Goal: Transaction & Acquisition: Purchase product/service

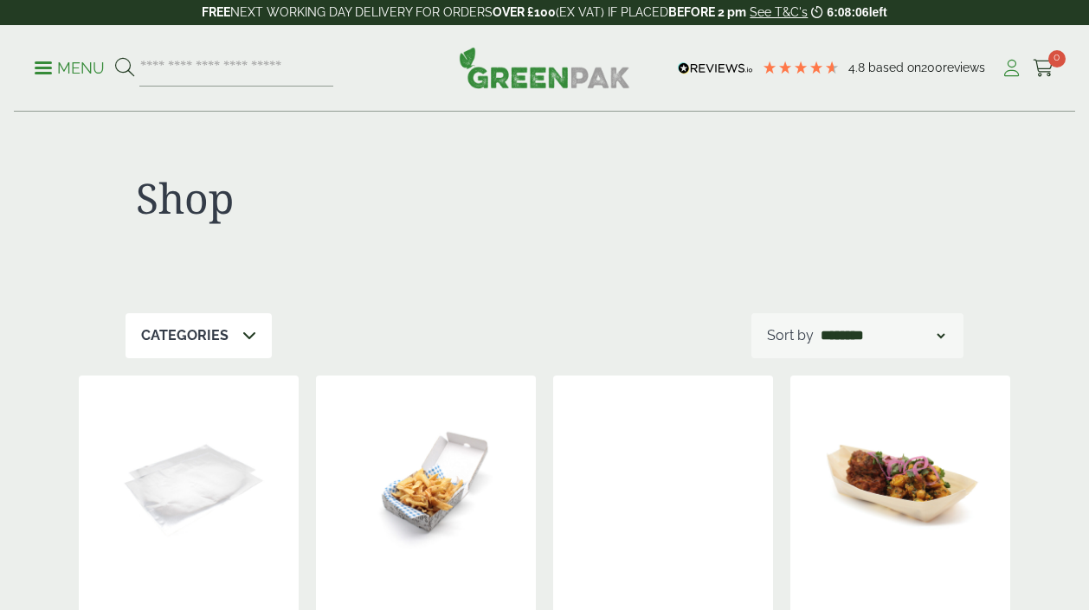
click at [1014, 71] on icon at bounding box center [1012, 68] width 22 height 17
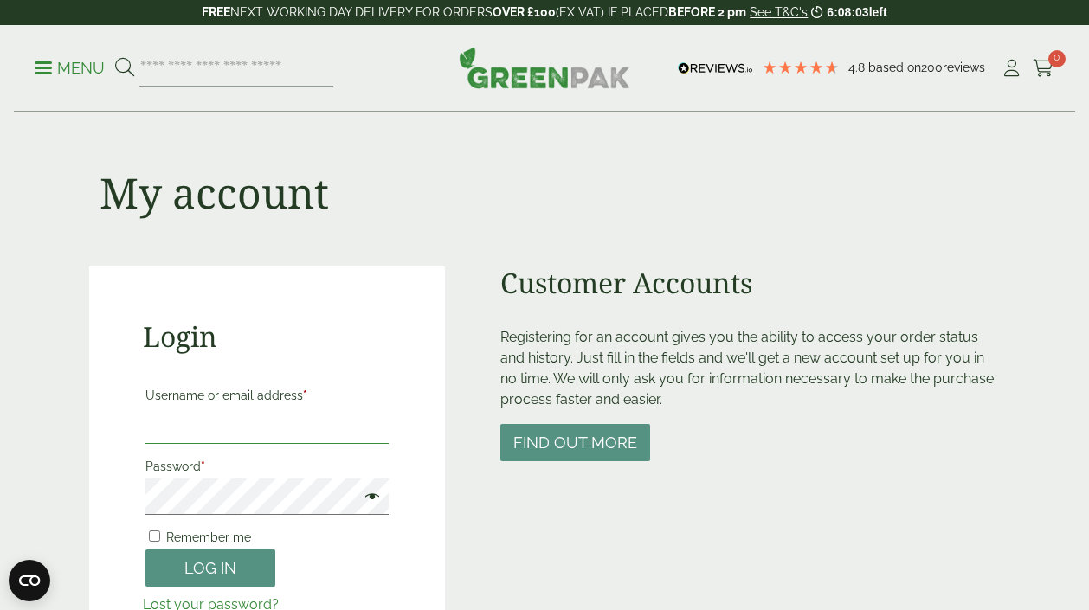
click at [225, 428] on input "Username or email address *" at bounding box center [266, 426] width 243 height 36
type input "**********"
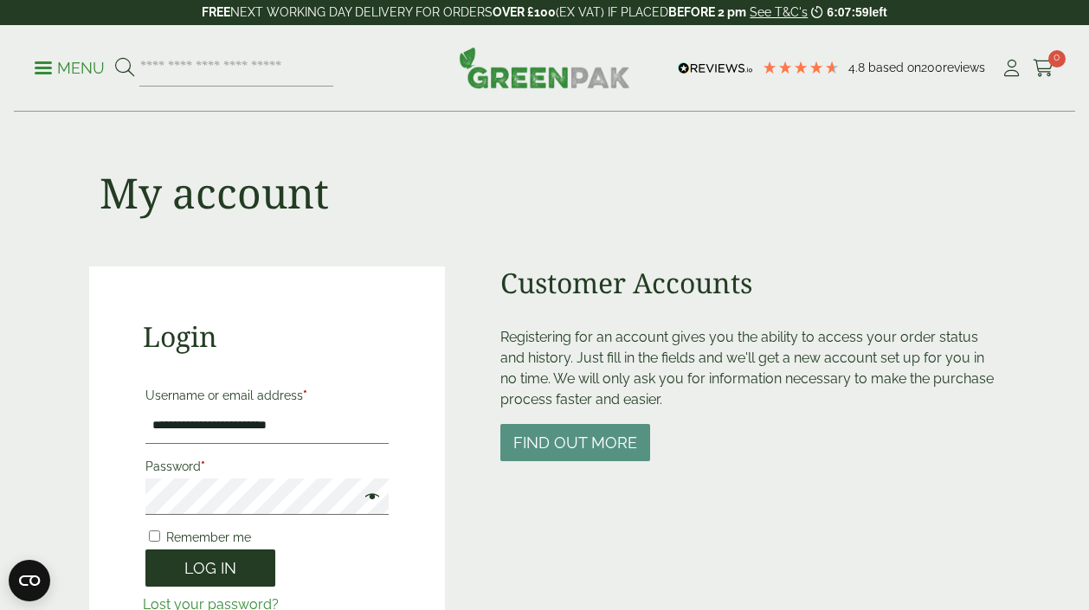
click at [233, 564] on button "Log in" at bounding box center [210, 568] width 130 height 37
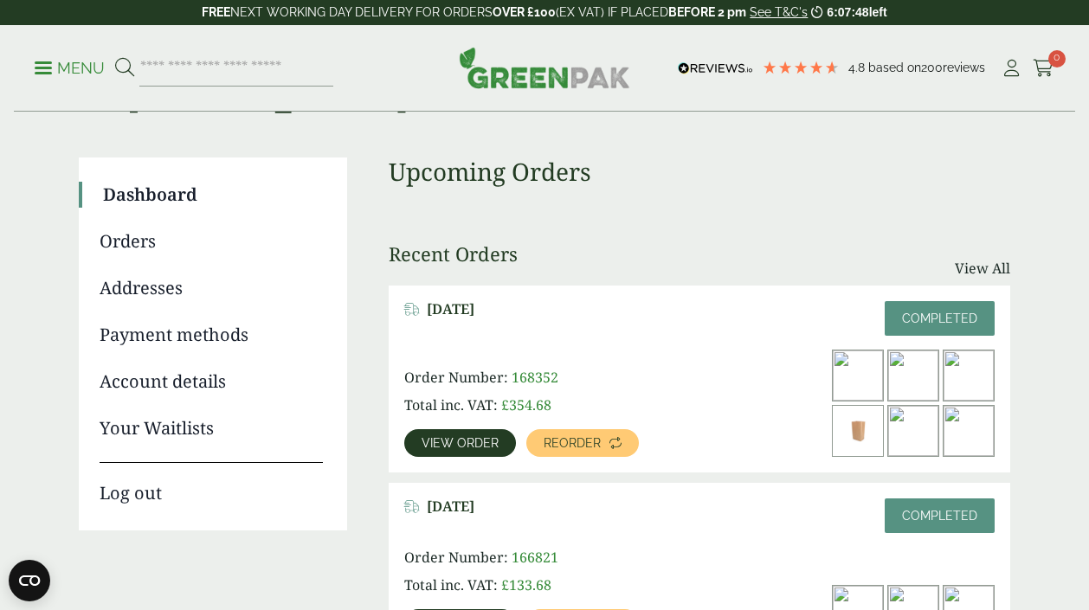
scroll to position [101, 0]
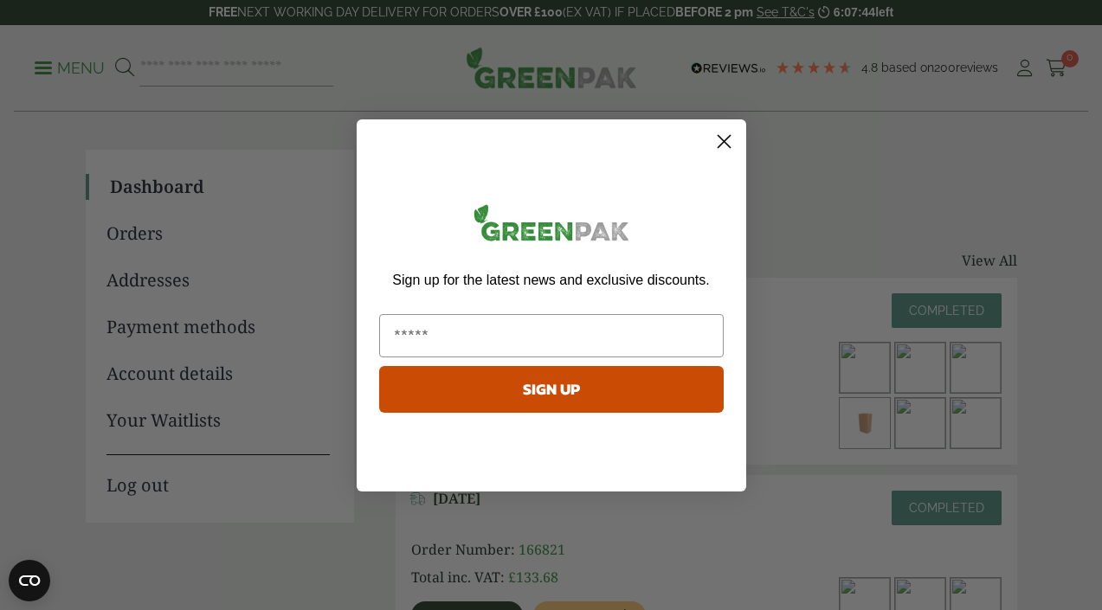
click at [730, 138] on circle "Close dialog" at bounding box center [723, 140] width 29 height 29
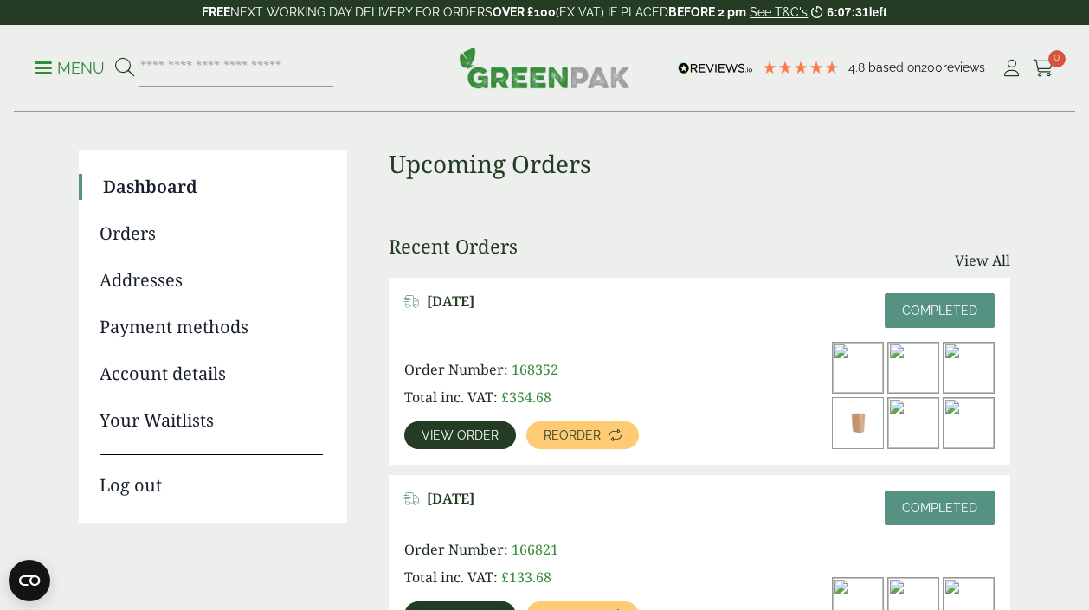
click at [493, 436] on span "View order" at bounding box center [460, 435] width 77 height 12
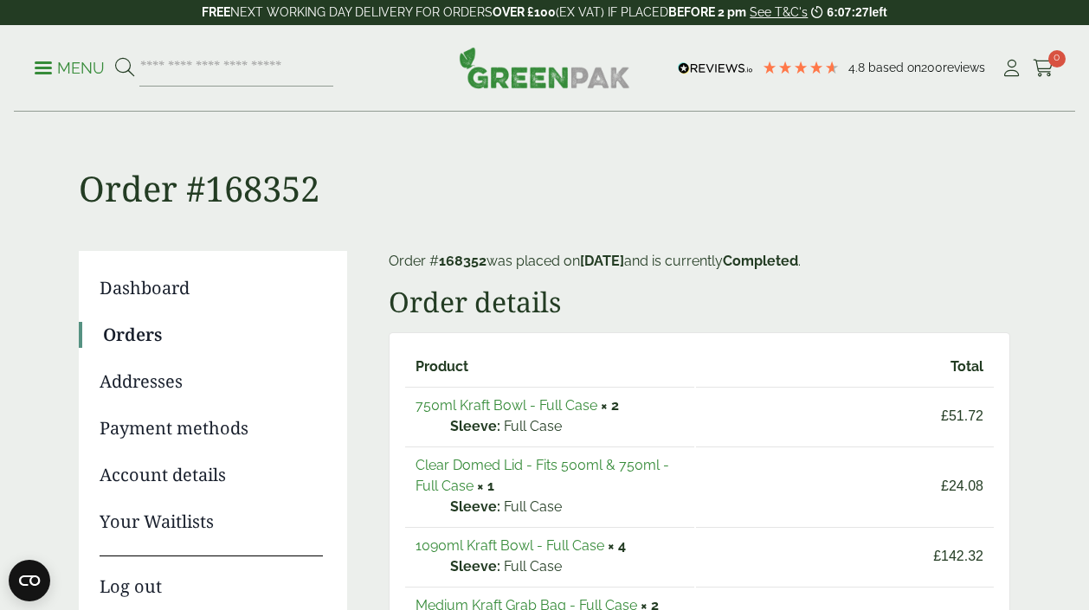
click at [489, 406] on link "750ml Kraft Bowl - Full Case" at bounding box center [507, 405] width 182 height 16
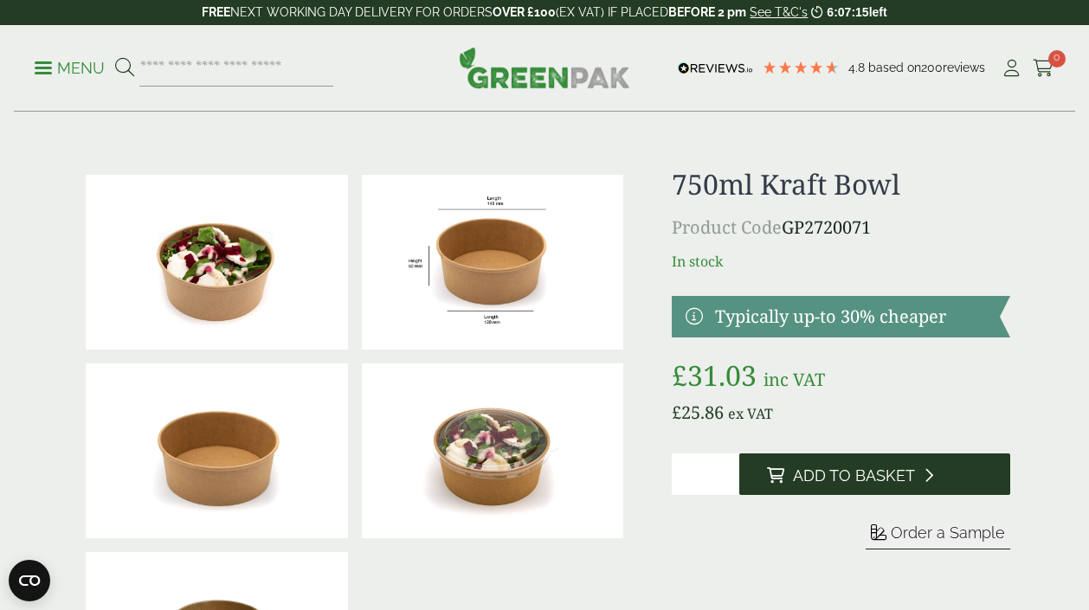
click at [825, 486] on span "Add to Basket" at bounding box center [854, 476] width 122 height 19
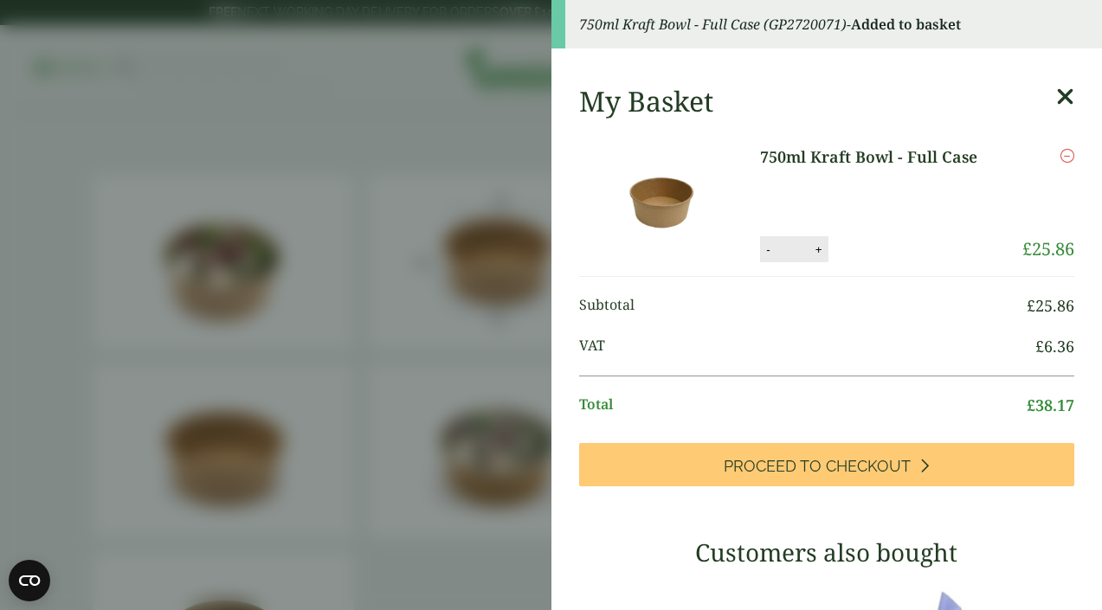
click at [472, 314] on aside "750ml Kraft Bowl - Full Case (GP2720071) - Added to basket My Basket 750ml Kraf…" at bounding box center [551, 305] width 1102 height 610
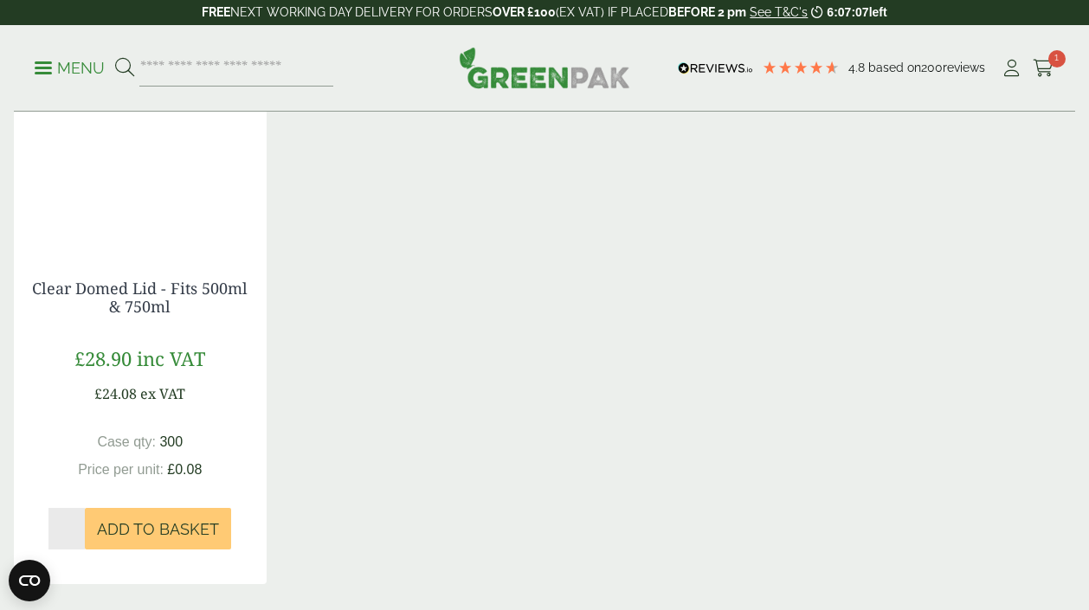
scroll to position [1546, 0]
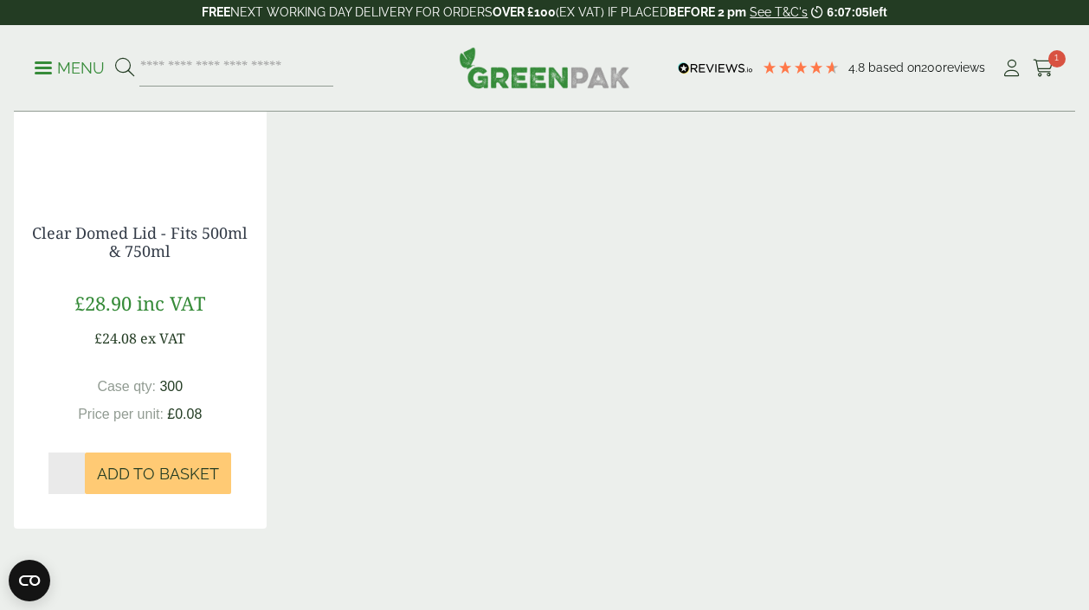
type input "*"
click at [80, 470] on input "*" at bounding box center [66, 474] width 36 height 42
click at [135, 474] on span "Add to Basket" at bounding box center [158, 474] width 122 height 19
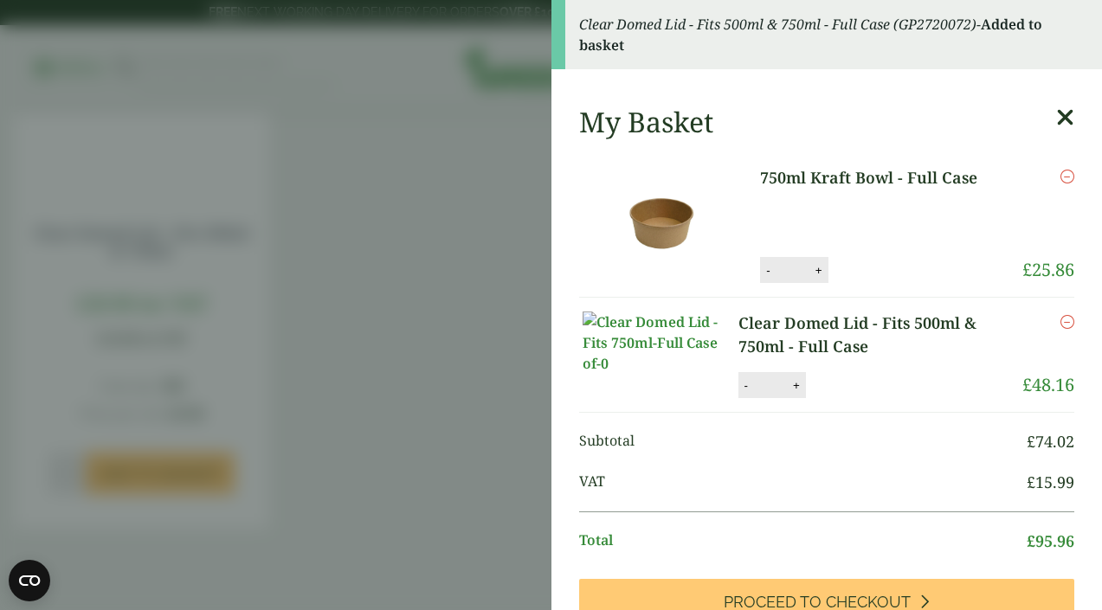
click at [431, 386] on aside "Clear Domed Lid - Fits 500ml & 750ml - Full Case (GP2720072) - Added to basket …" at bounding box center [551, 305] width 1102 height 610
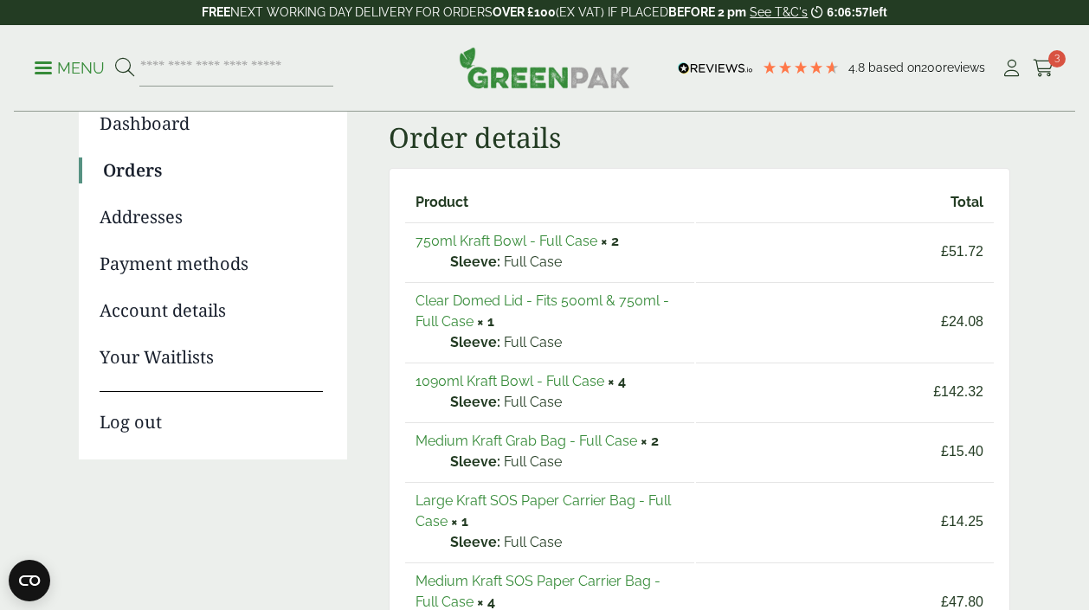
scroll to position [169, 0]
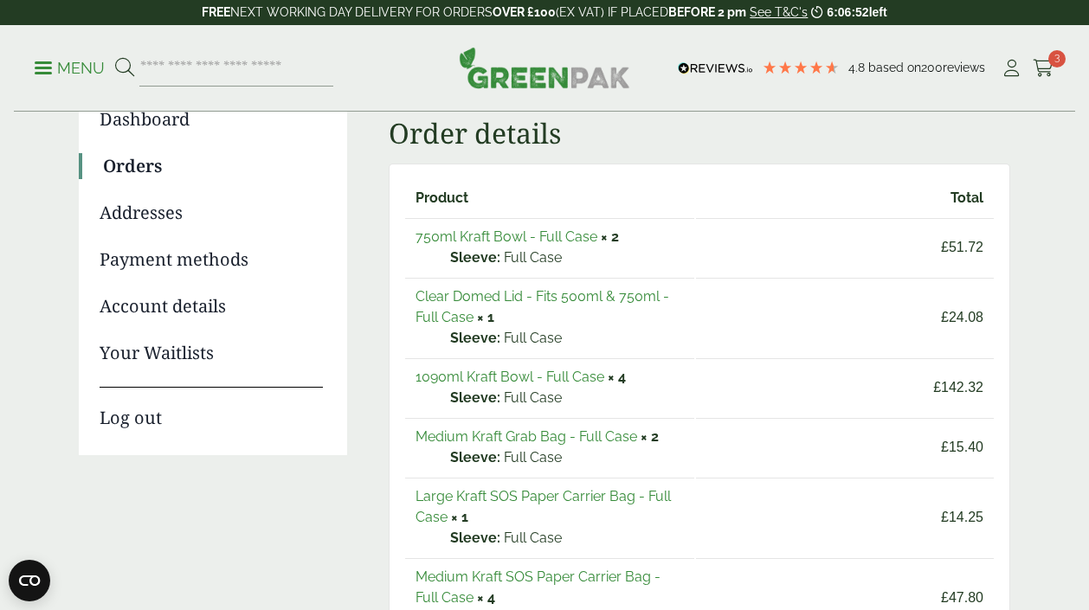
click at [507, 374] on link "1090ml Kraft Bowl - Full Case" at bounding box center [510, 377] width 189 height 16
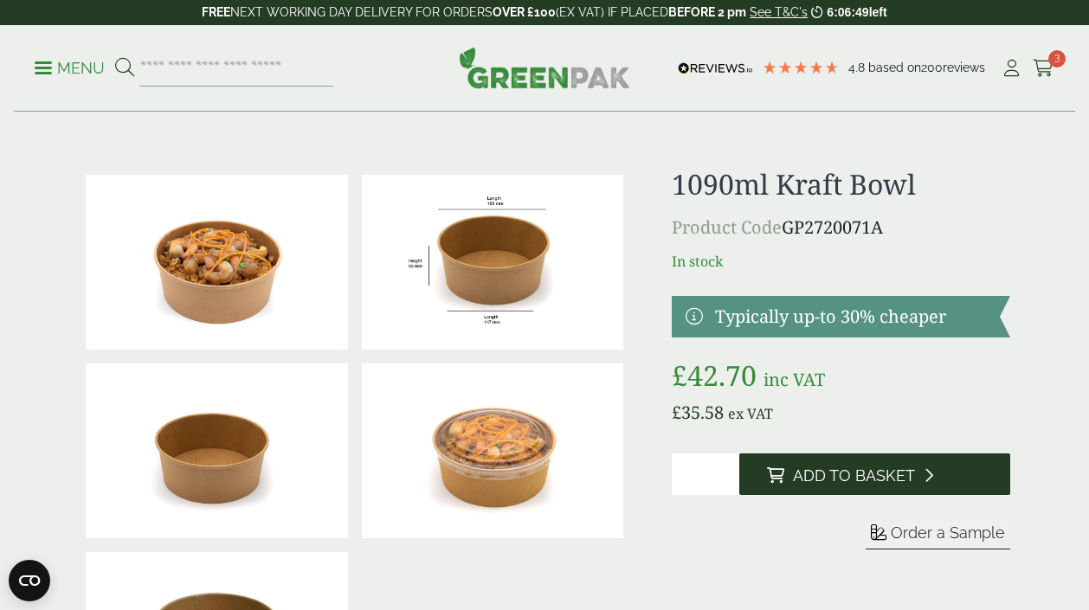
click at [842, 468] on span "Add to Basket" at bounding box center [854, 476] width 122 height 19
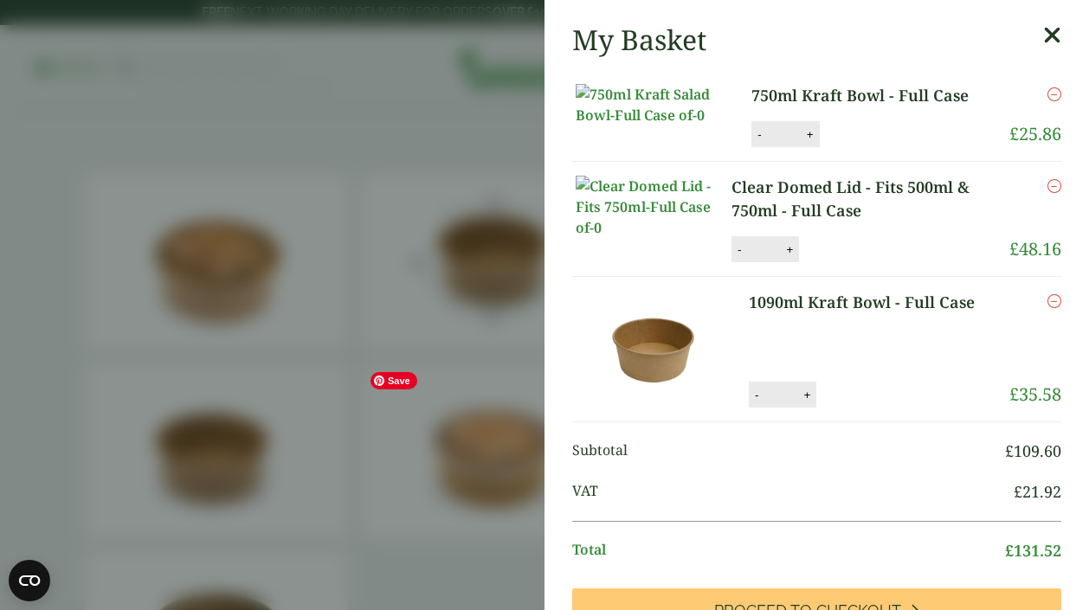
scroll to position [45, 0]
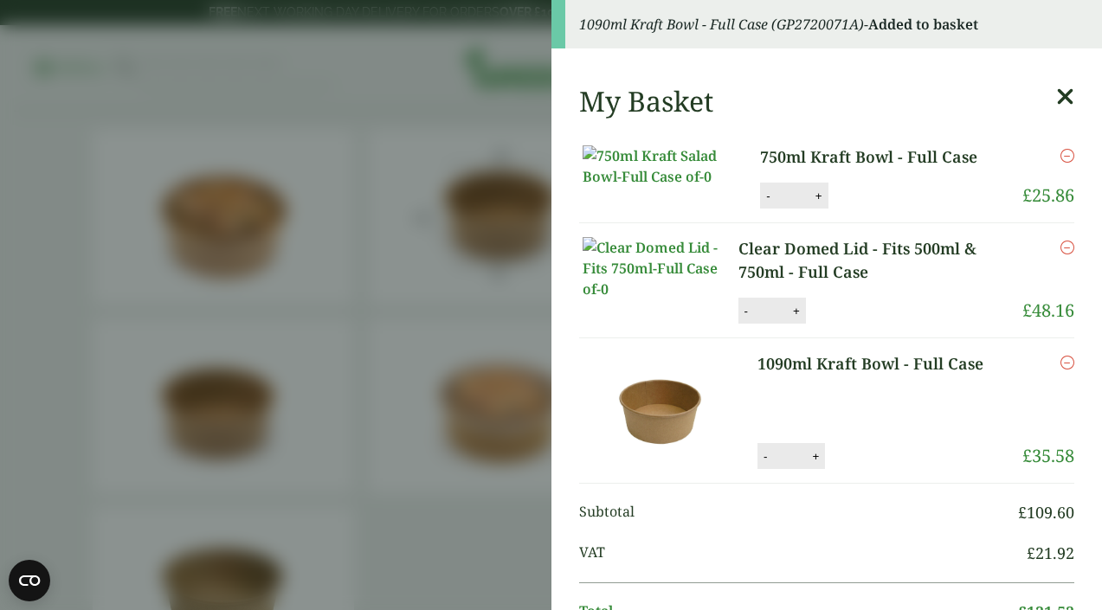
click at [438, 521] on aside "1090ml Kraft Bowl - Full Case (GP2720071A) - Added to basket My Basket 750ml Kr…" at bounding box center [551, 305] width 1102 height 610
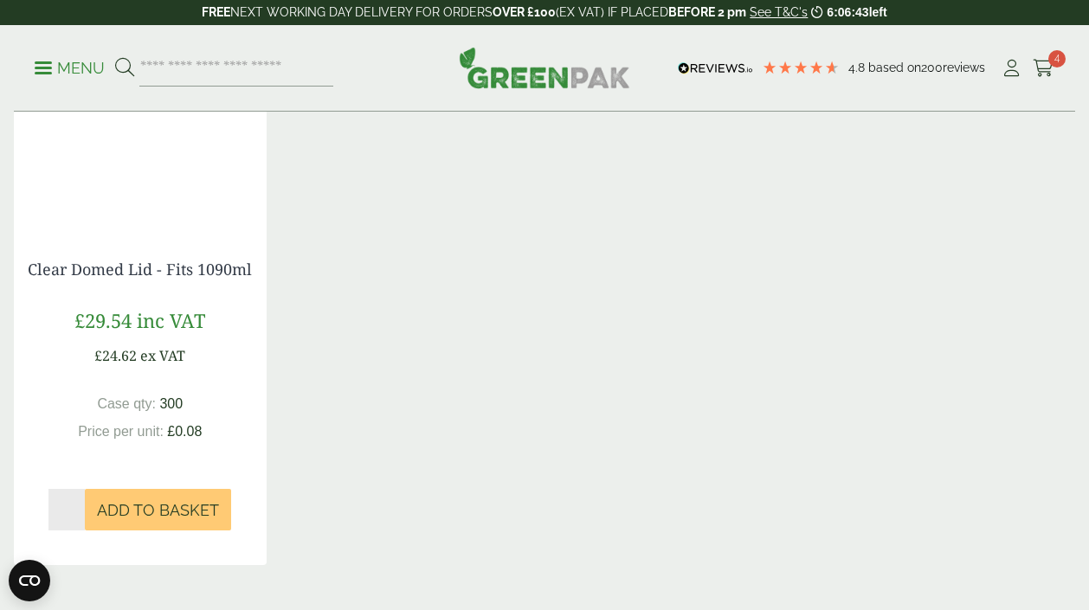
scroll to position [1521, 0]
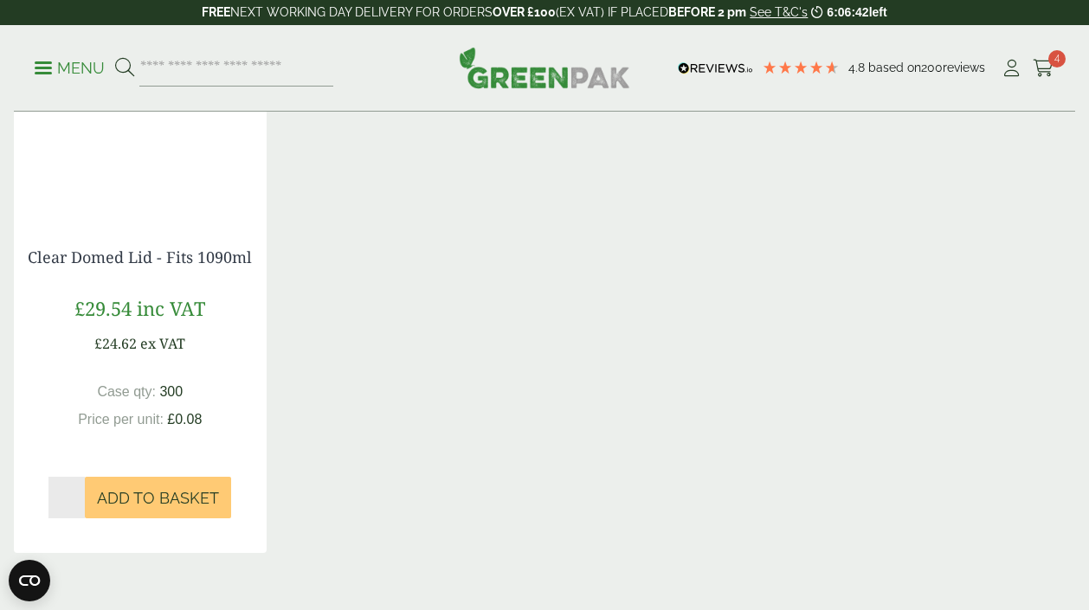
type input "*"
click at [78, 493] on input "*" at bounding box center [66, 498] width 36 height 42
click at [125, 497] on span "Add to Basket" at bounding box center [158, 498] width 122 height 19
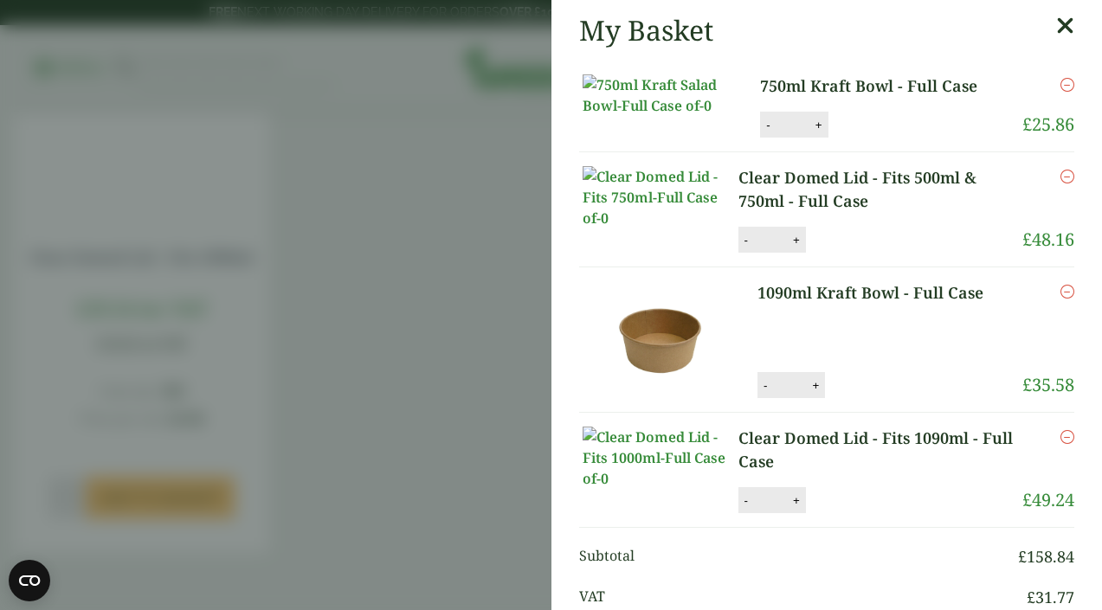
click at [399, 222] on aside "My Basket 750ml Kraft Bowl - Full Case 750ml Kraft Bowl - Full Case quantity - …" at bounding box center [551, 305] width 1102 height 610
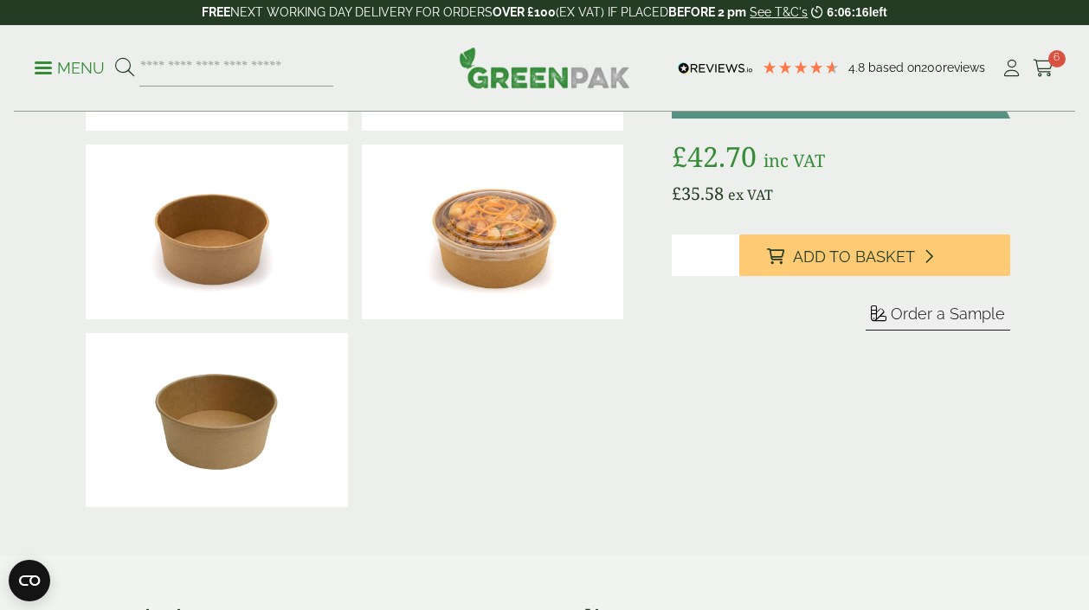
scroll to position [0, 0]
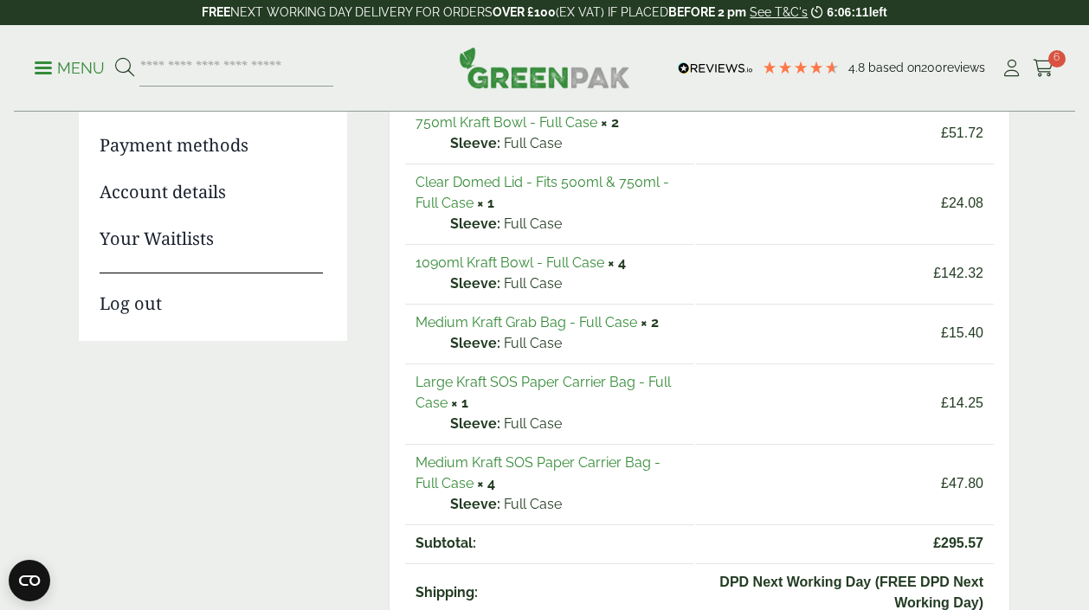
scroll to position [284, 0]
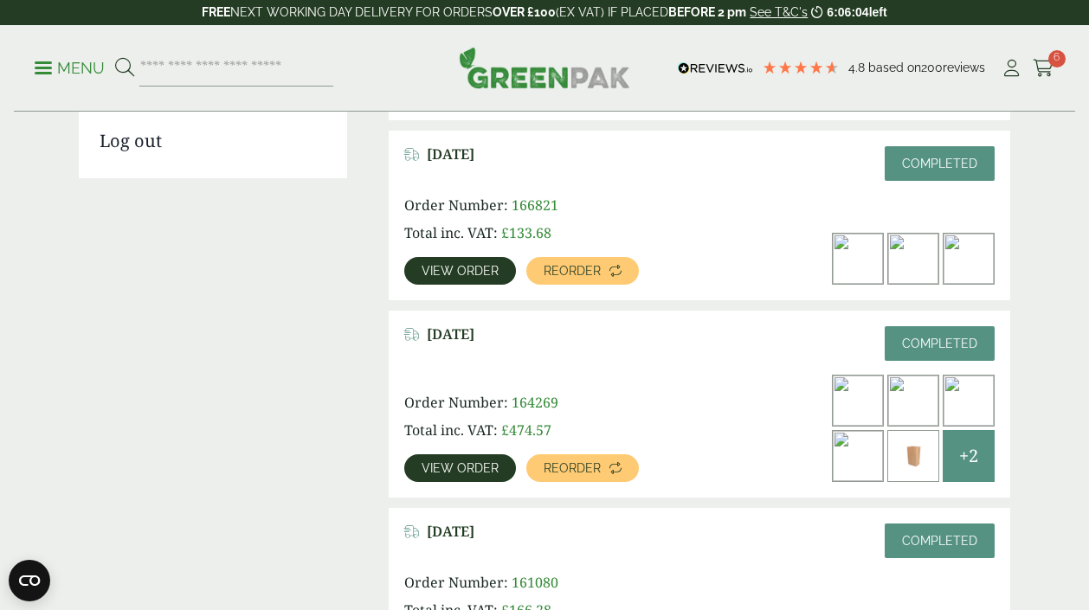
scroll to position [448, 0]
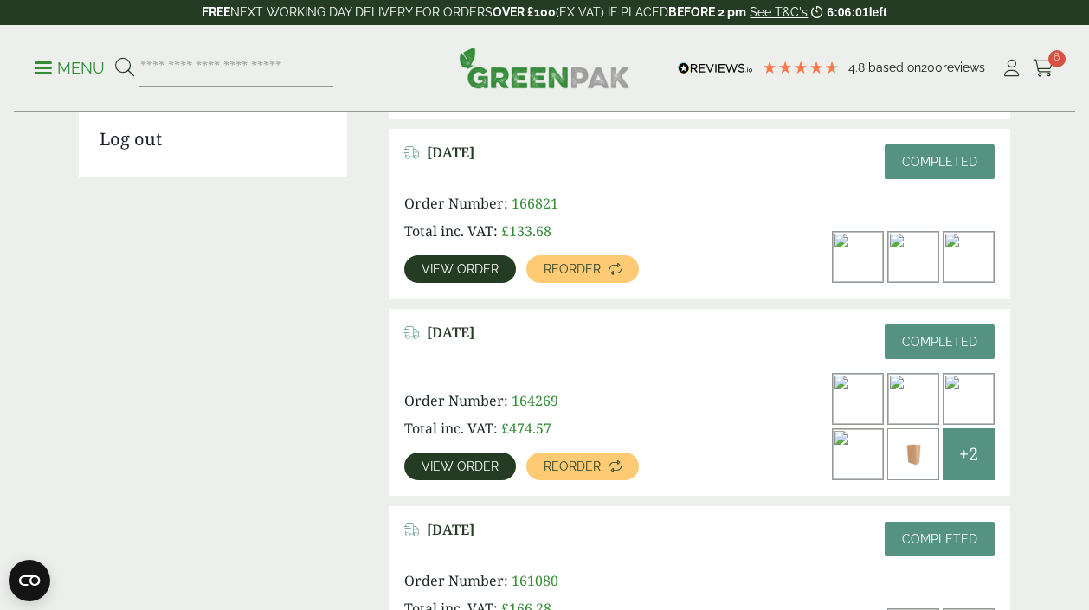
click at [490, 462] on span "View order" at bounding box center [460, 467] width 77 height 12
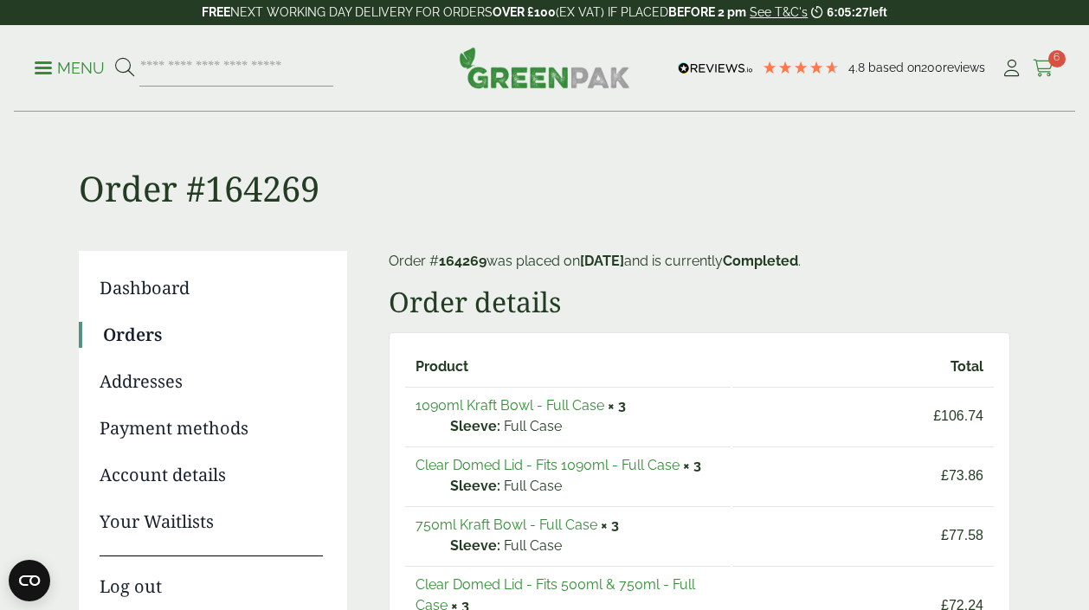
click at [1043, 70] on icon at bounding box center [1044, 68] width 22 height 17
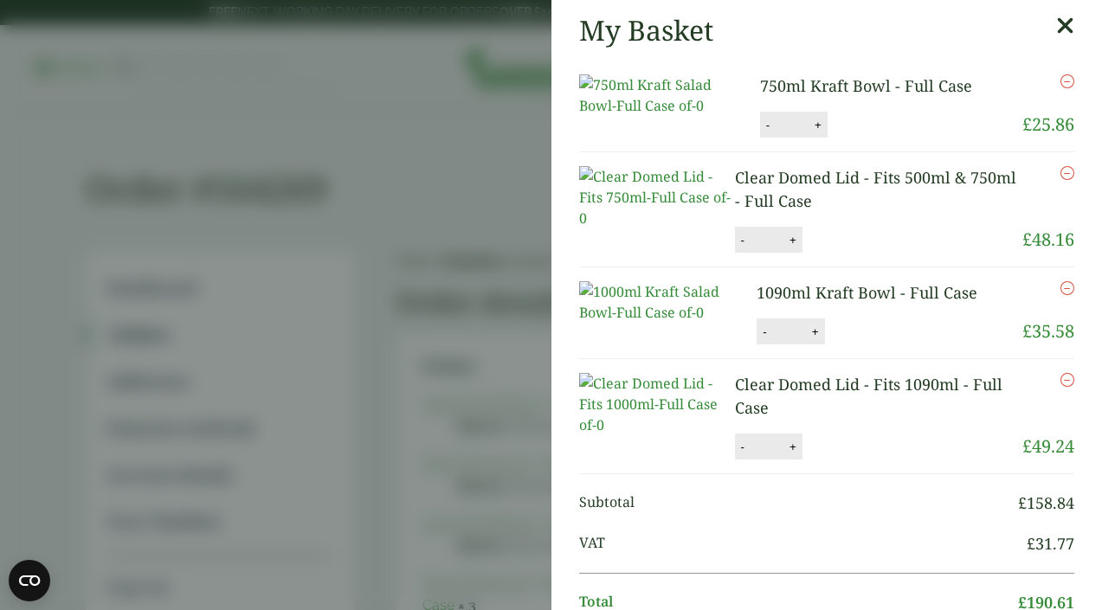
click at [808, 339] on button "+" at bounding box center [815, 332] width 17 height 15
type input "*"
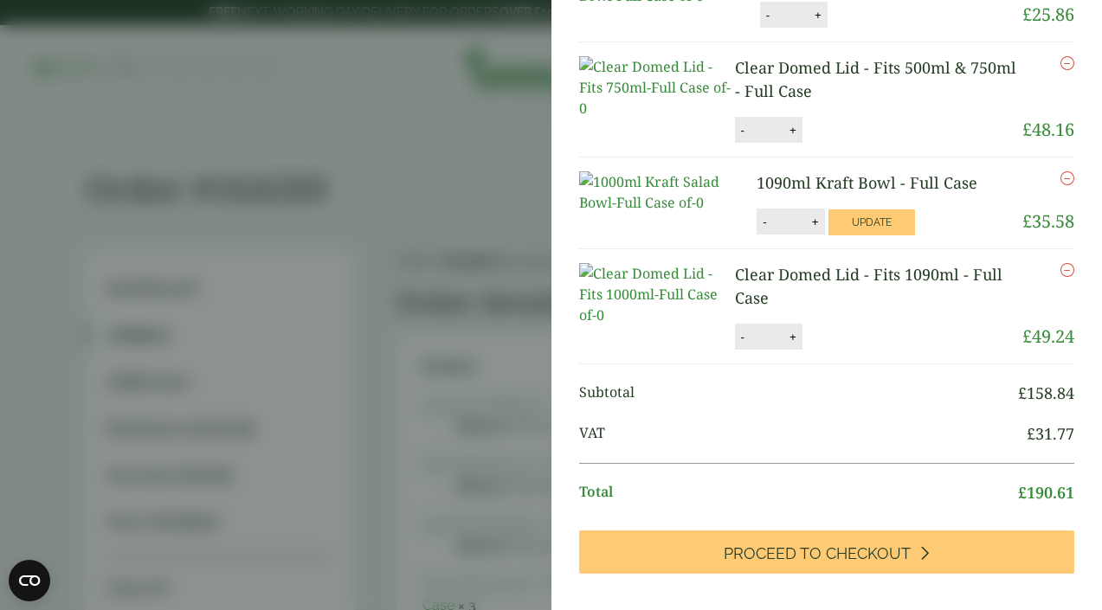
scroll to position [126, 0]
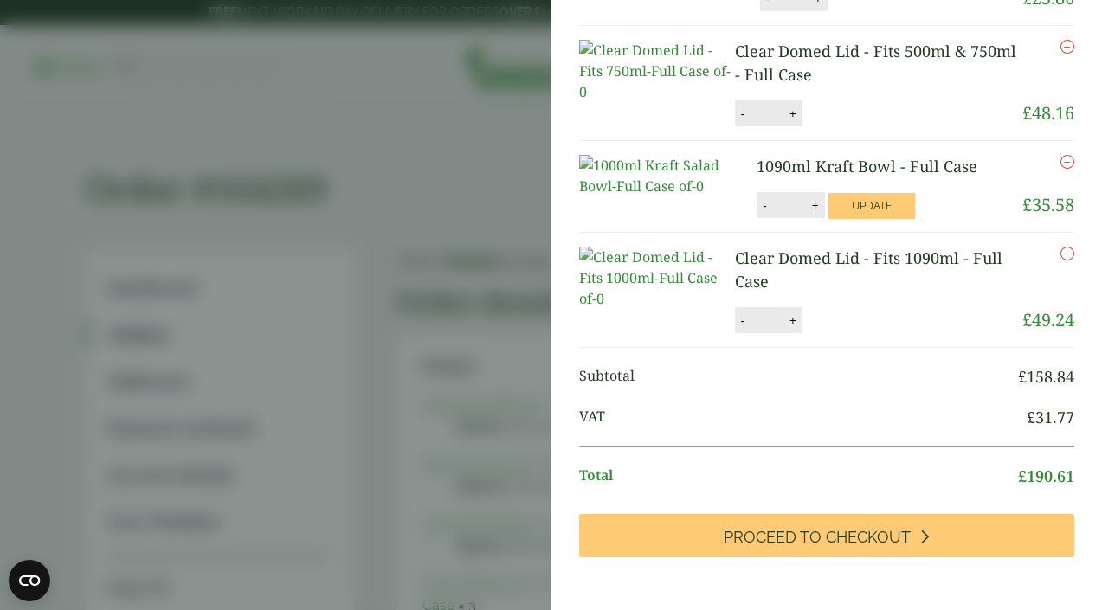
click at [788, 328] on button "+" at bounding box center [792, 320] width 17 height 15
type input "*"
click at [856, 219] on button "Update" at bounding box center [872, 206] width 87 height 26
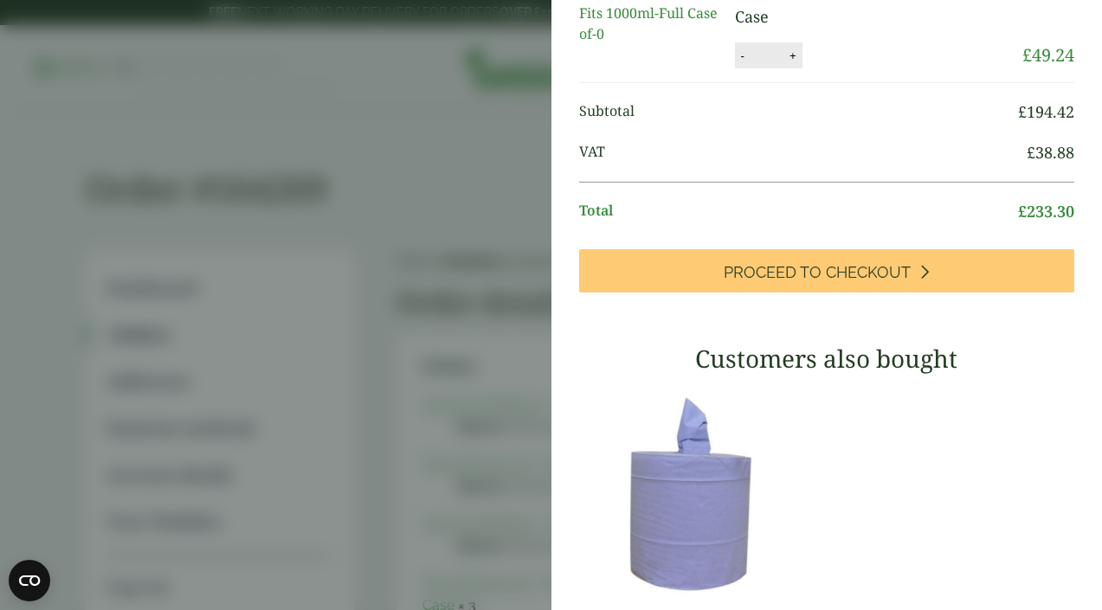
scroll to position [440, 0]
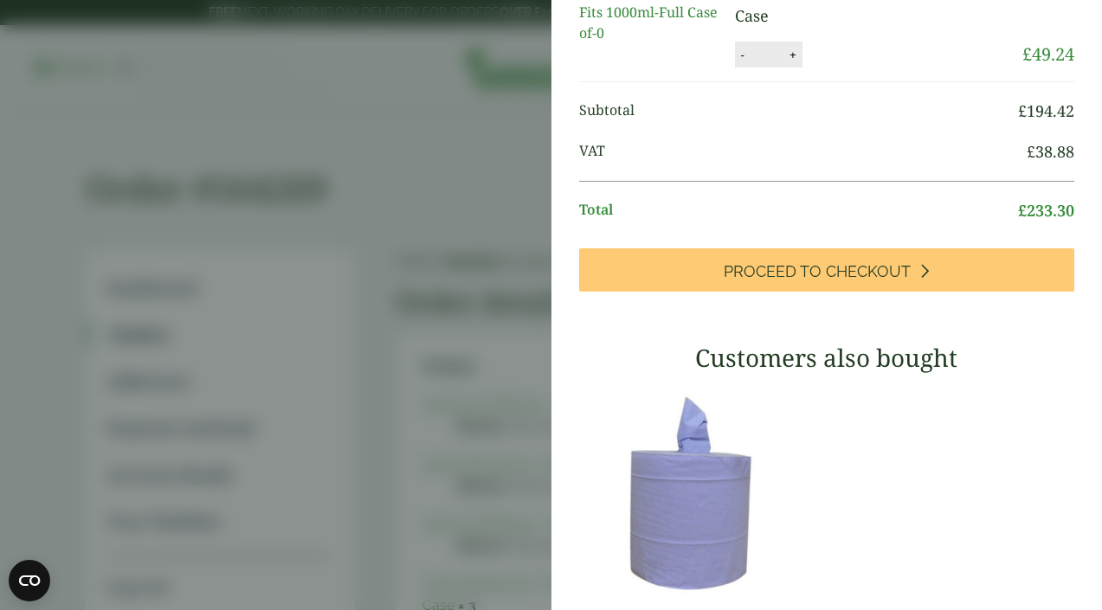
click at [795, 62] on button "+" at bounding box center [792, 55] width 17 height 15
type input "*"
click at [829, 68] on button "Update" at bounding box center [849, 55] width 87 height 26
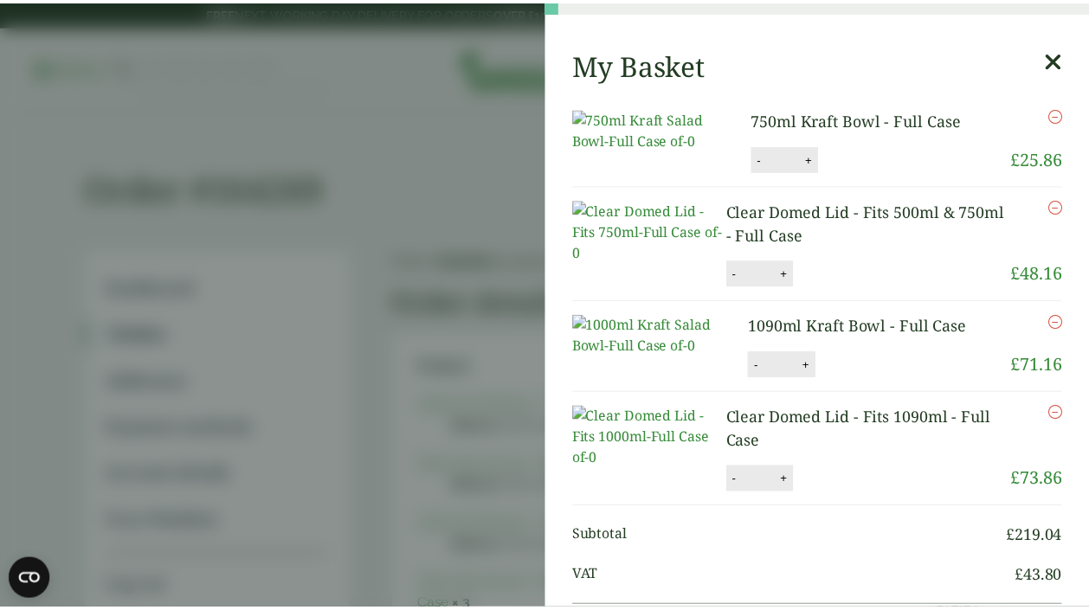
scroll to position [0, 0]
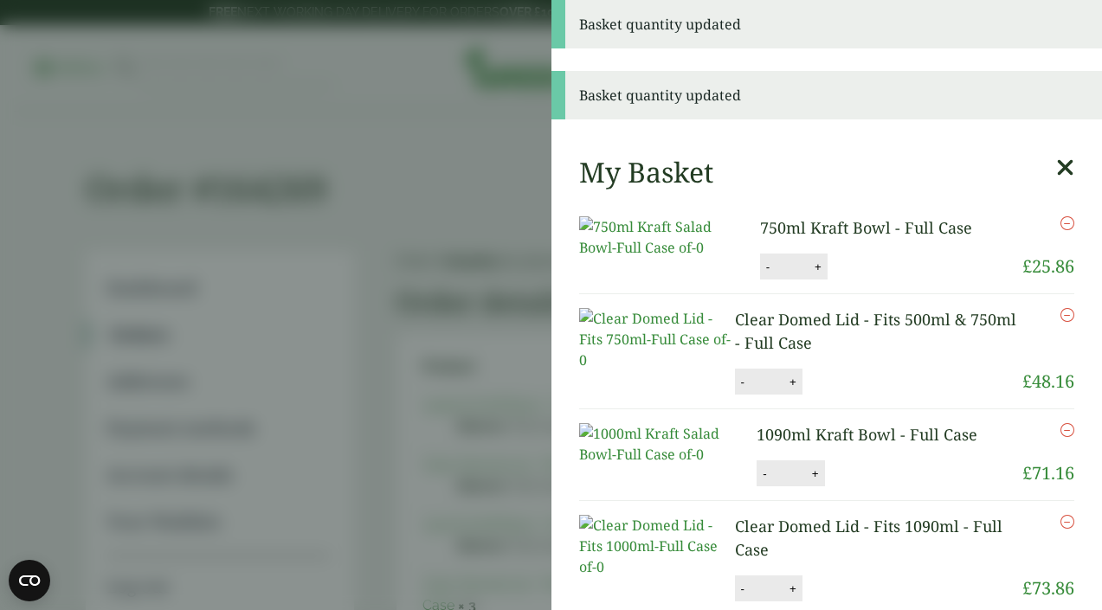
click at [442, 326] on aside "Basket quantity updated Basket quantity updated My Basket 750ml Kraft Bowl - Fu…" at bounding box center [551, 305] width 1102 height 610
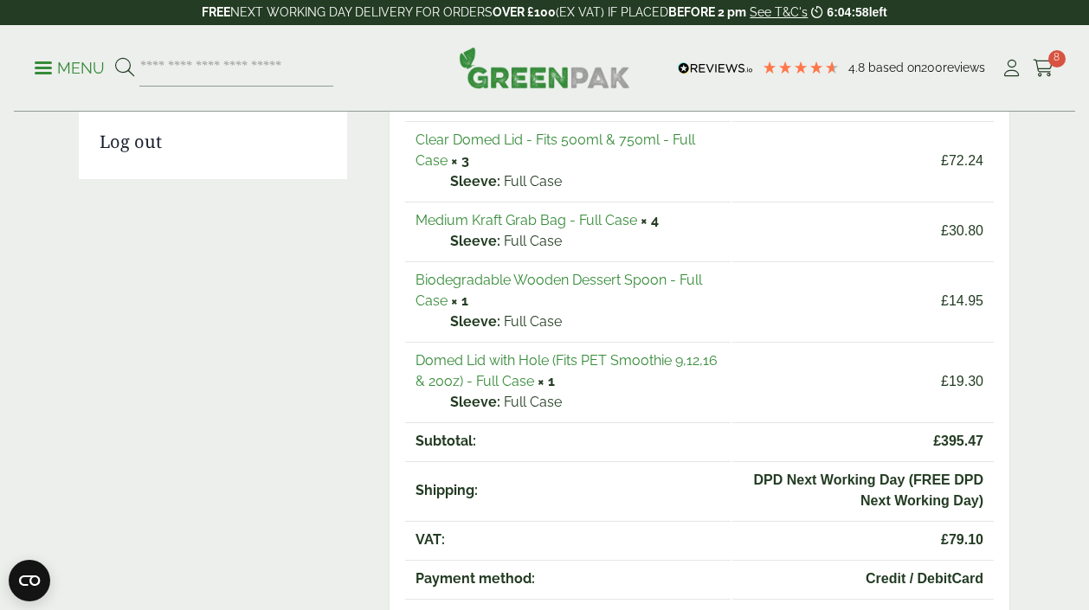
scroll to position [446, 0]
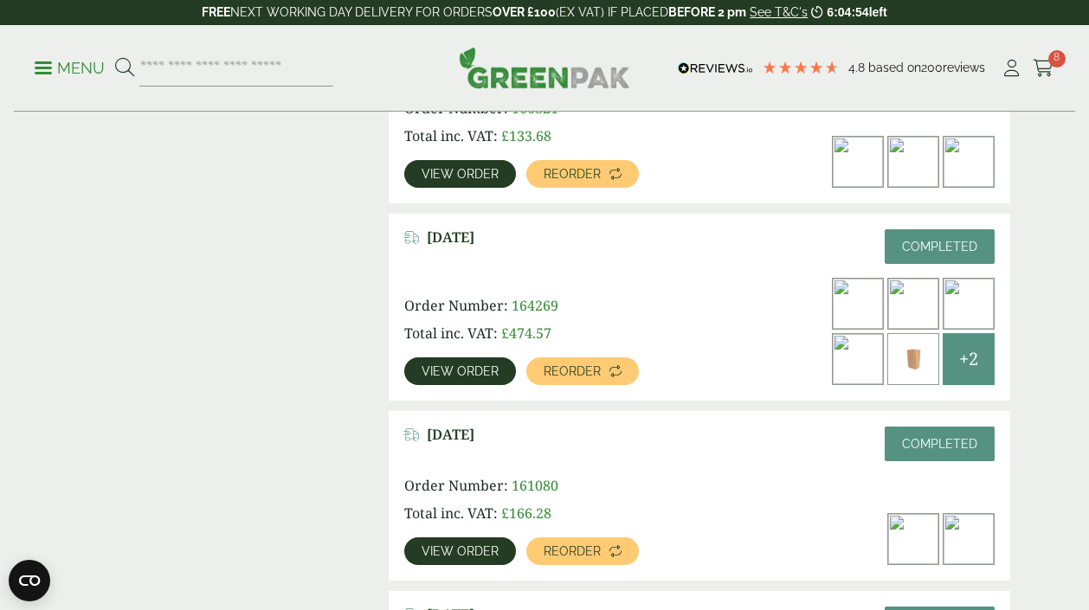
scroll to position [552, 0]
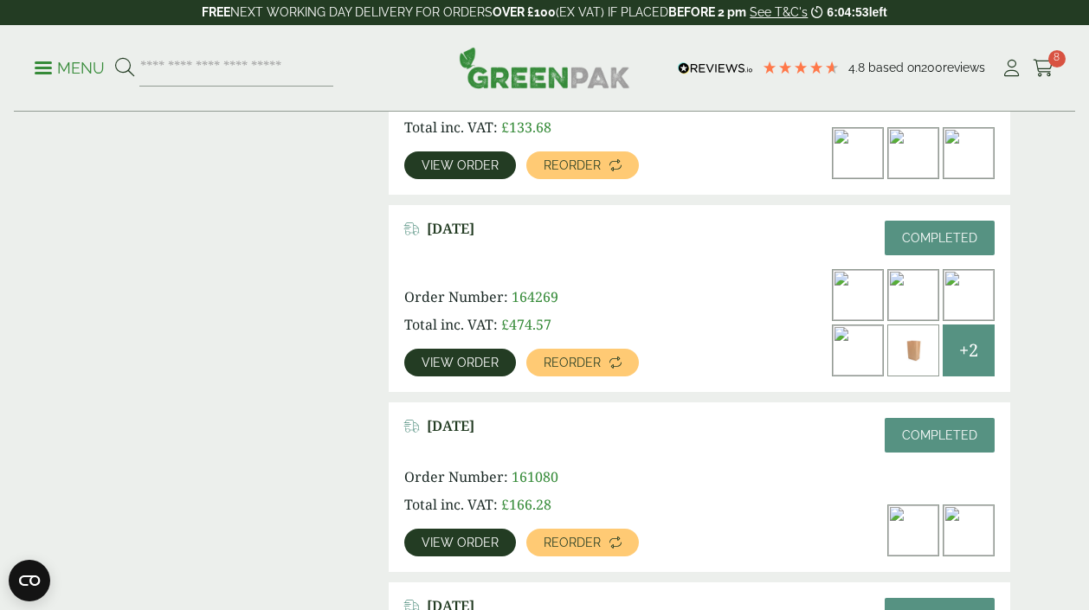
click at [469, 366] on span "View order" at bounding box center [460, 363] width 77 height 12
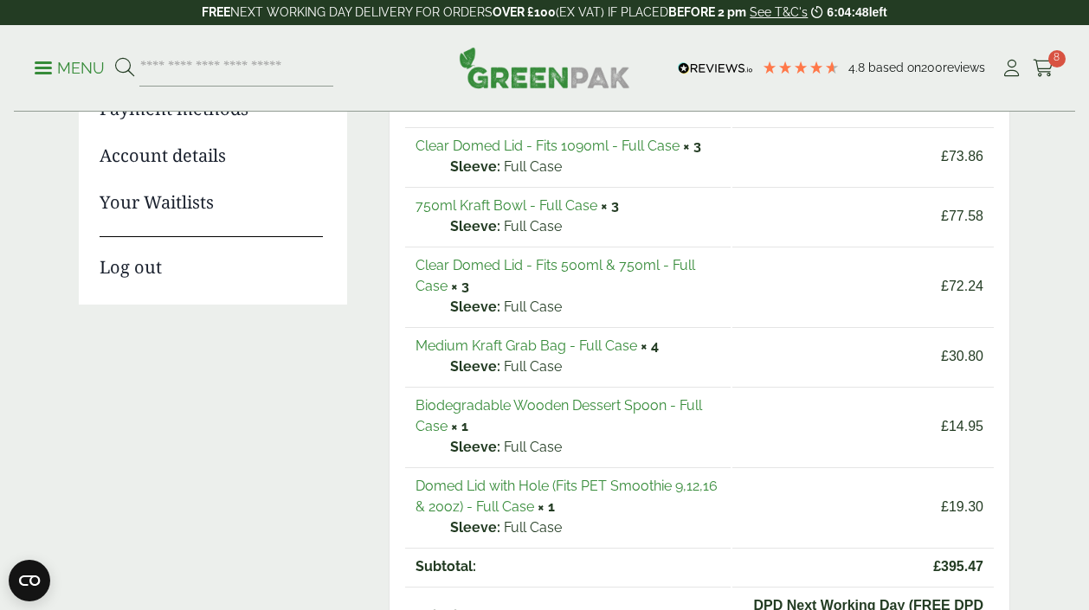
scroll to position [326, 0]
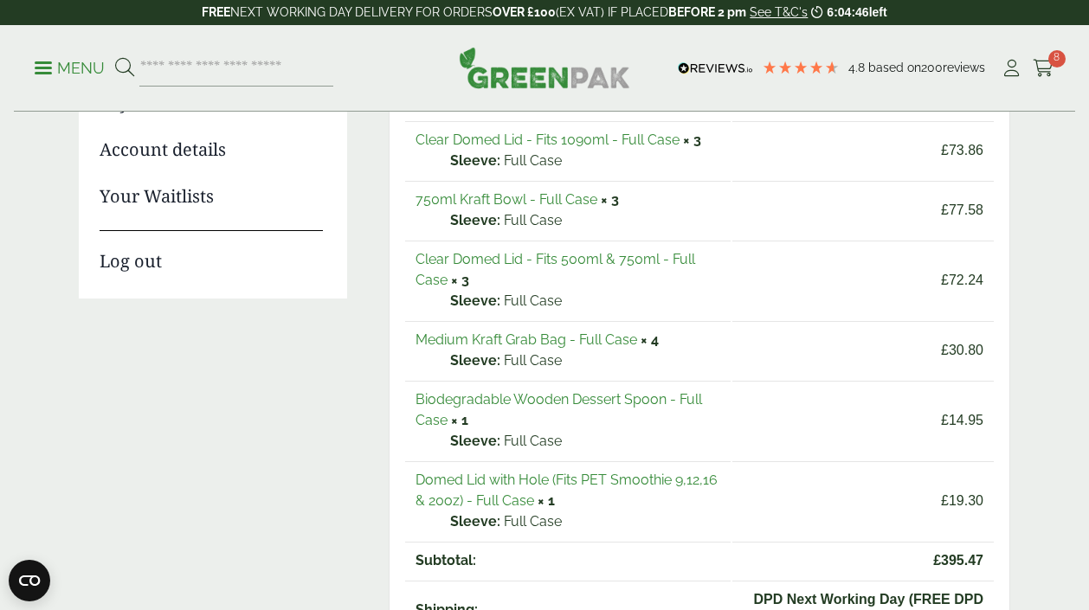
click at [587, 341] on link "Medium Kraft Grab Bag - Full Case" at bounding box center [527, 340] width 222 height 16
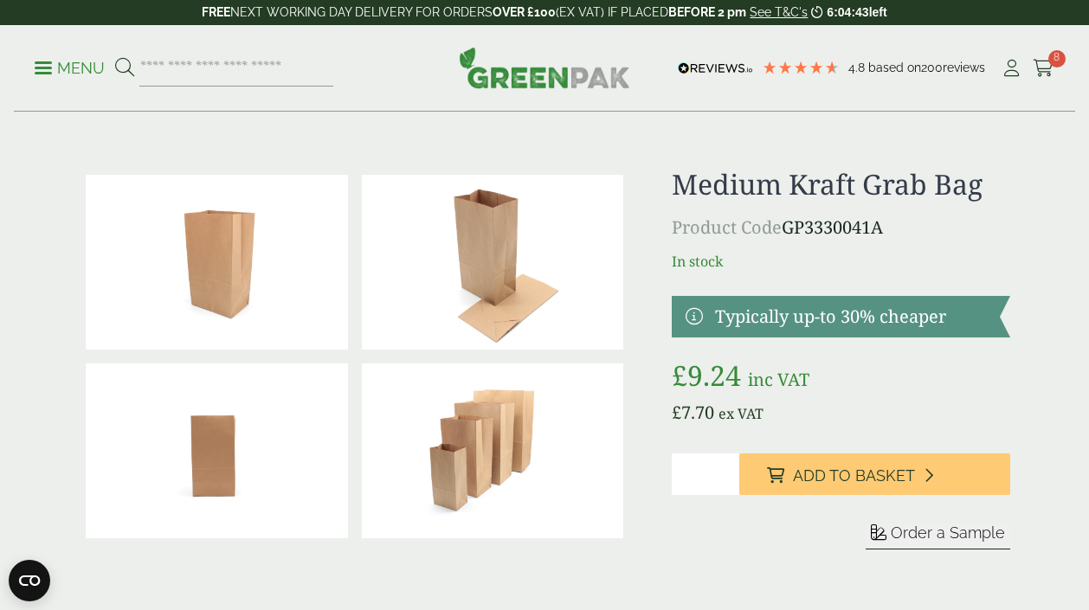
click at [726, 472] on input "*" at bounding box center [706, 475] width 68 height 42
type input "*"
click at [731, 495] on input "*" at bounding box center [706, 475] width 68 height 42
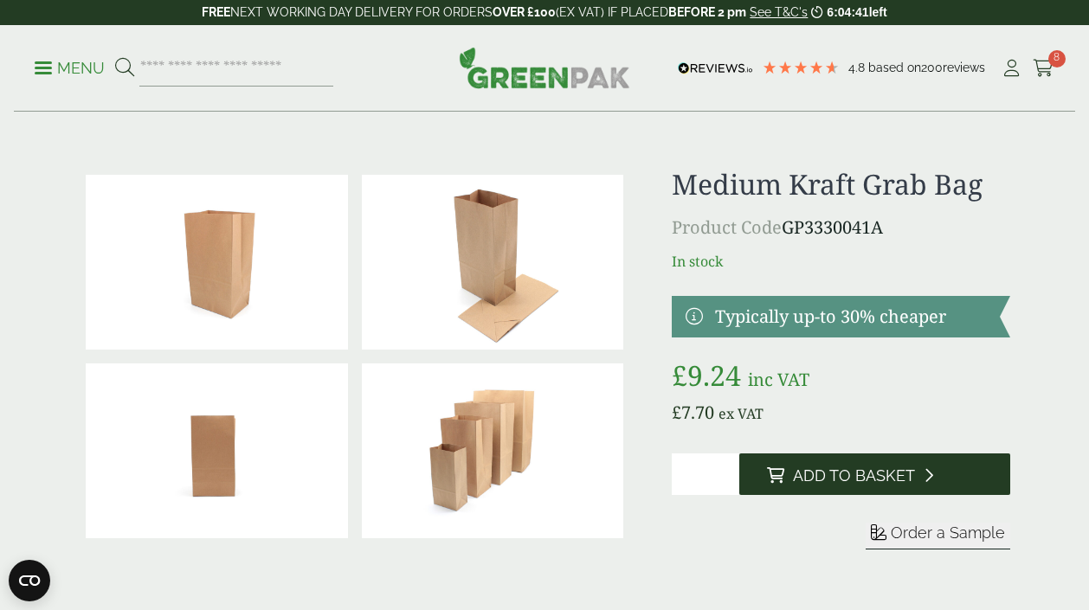
click at [839, 486] on span "Add to Basket" at bounding box center [854, 476] width 122 height 19
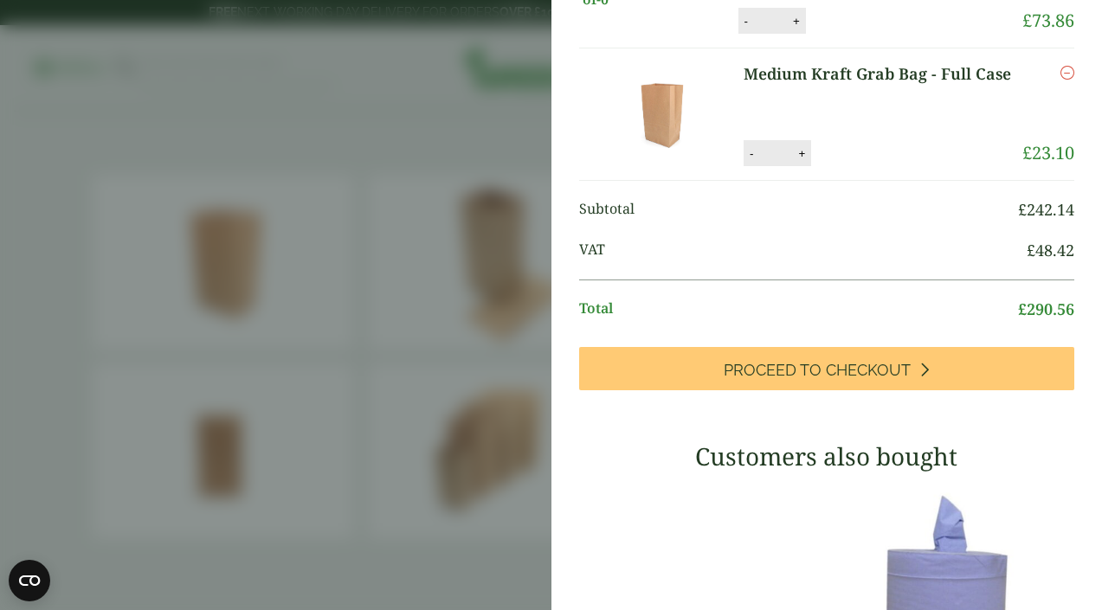
scroll to position [500, 0]
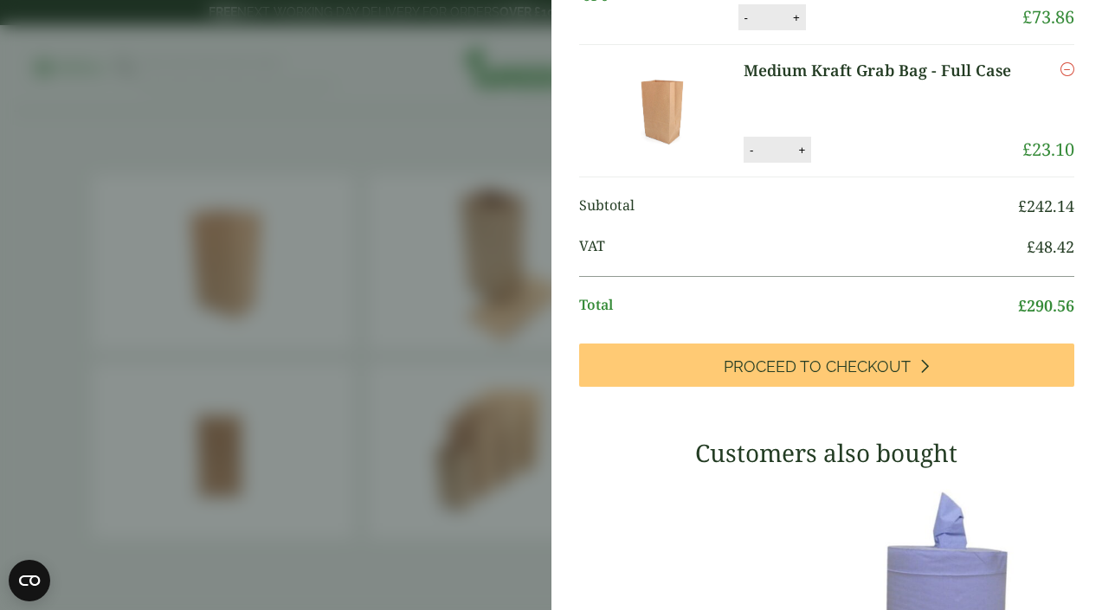
click at [839, 377] on span "Proceed to Checkout" at bounding box center [817, 367] width 187 height 19
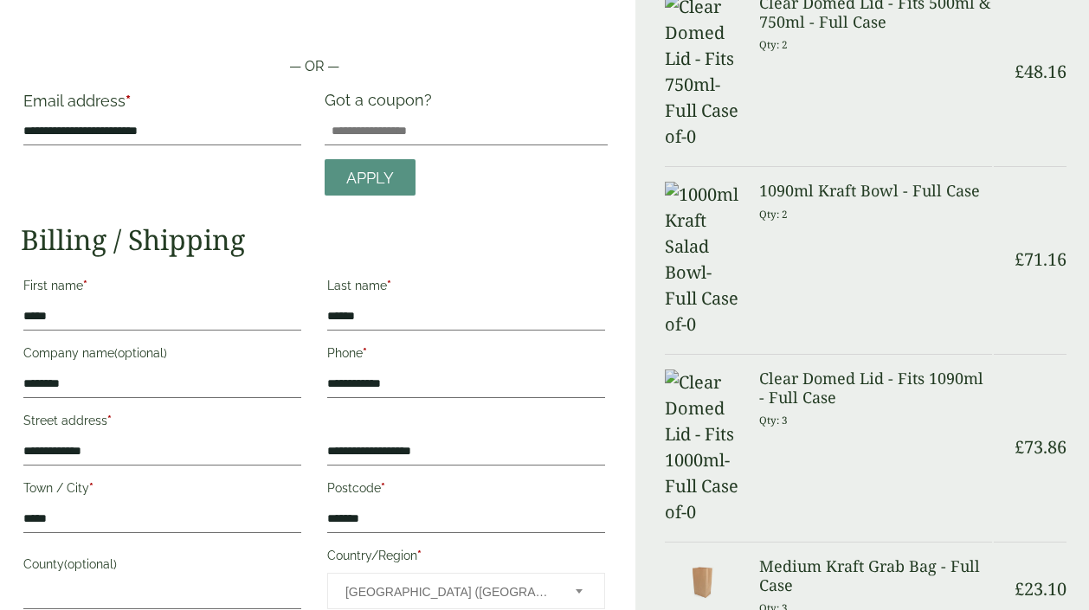
scroll to position [140, 0]
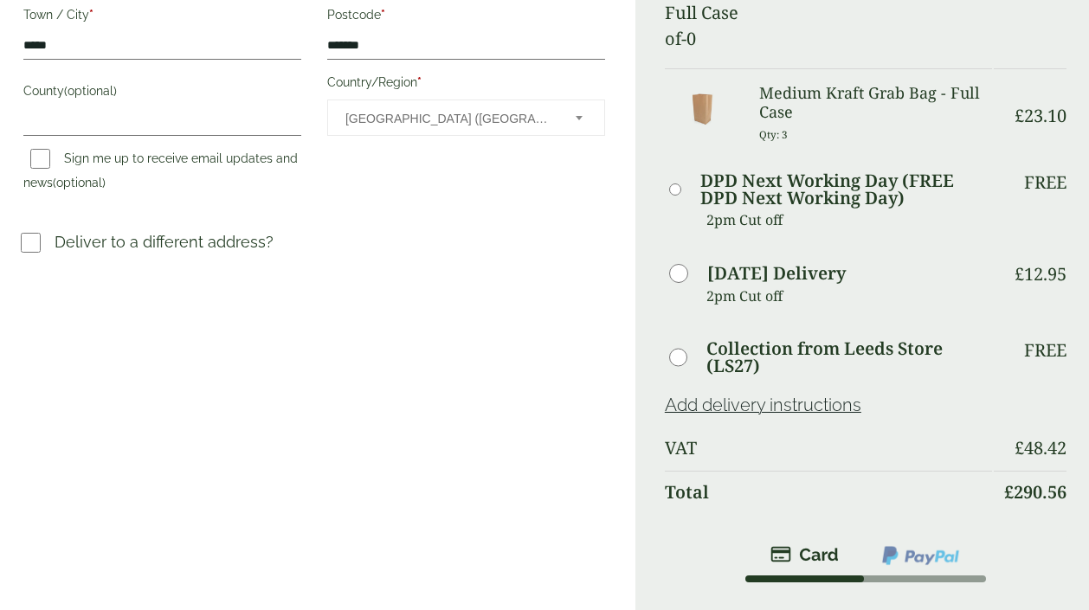
scroll to position [612, 0]
